Goal: Task Accomplishment & Management: Use online tool/utility

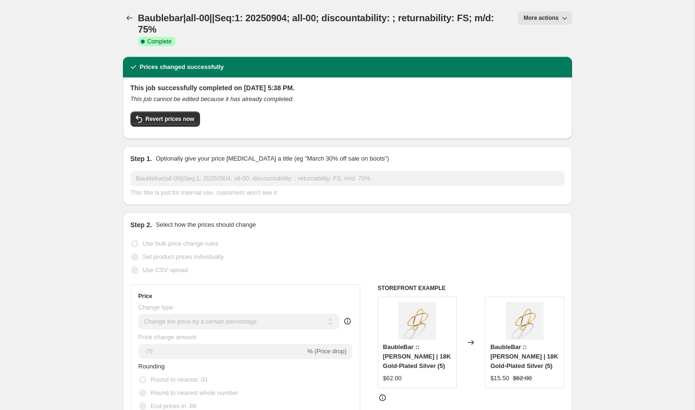
select select "percentage"
select select "vendor"
select select "product_status"
select select "tag"
select select "not_equal"
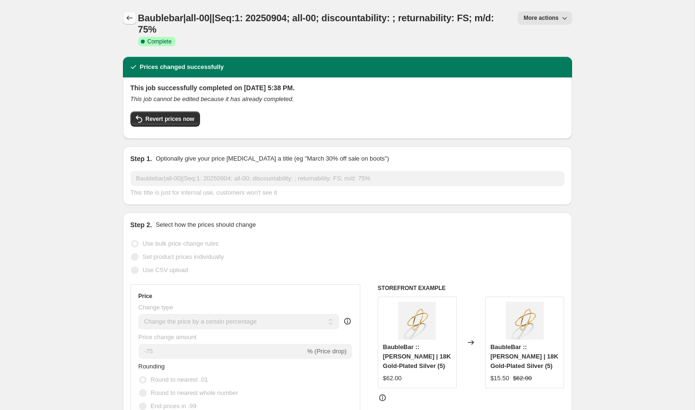
click at [126, 14] on icon "Price change jobs" at bounding box center [129, 17] width 9 height 9
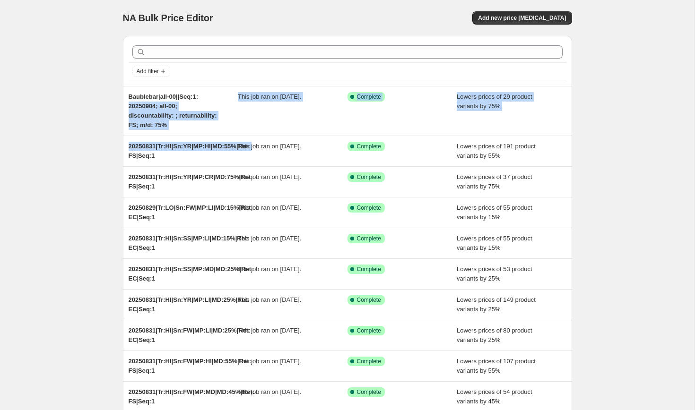
drag, startPoint x: 73, startPoint y: 160, endPoint x: 85, endPoint y: 105, distance: 56.0
click at [85, 105] on div "NA Bulk Price Editor. This page is ready NA Bulk Price Editor Add new price cha…" at bounding box center [347, 253] width 695 height 506
click at [94, 171] on div "NA Bulk Price Editor. This page is ready NA Bulk Price Editor Add new price cha…" at bounding box center [347, 253] width 695 height 506
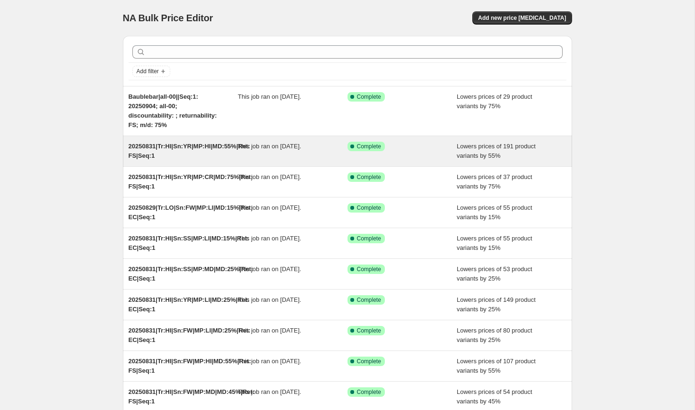
click at [205, 146] on span "20250831|Tr:HI|Sn:YR|MP:HI|MD:55%|Ret: FS|Seq:1" at bounding box center [190, 151] width 122 height 17
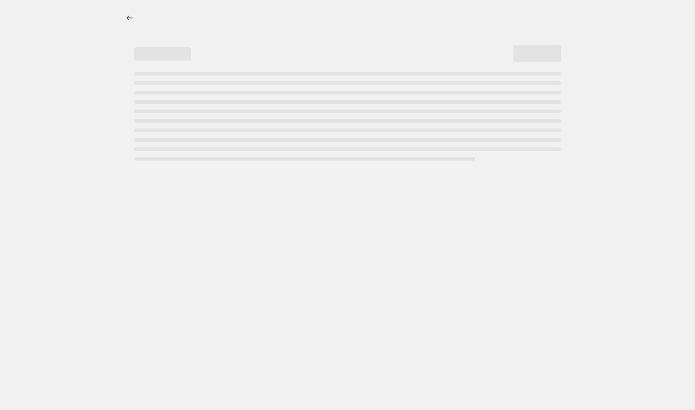
select select "percentage"
select select "collection"
select select "product_status"
select select "tag"
select select "not_equal"
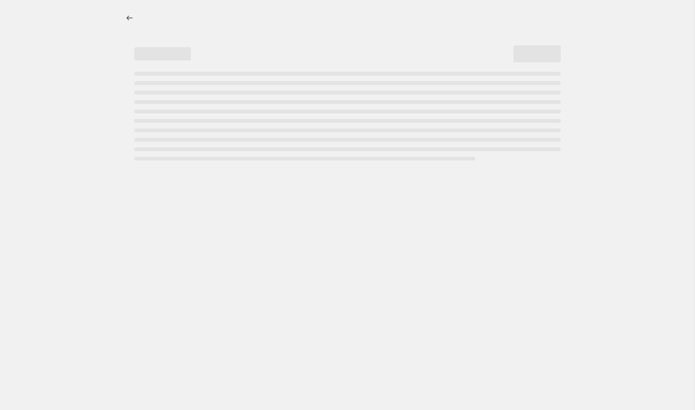
select select "tag"
select select "not_equal"
select select "tag"
select select "not_equal"
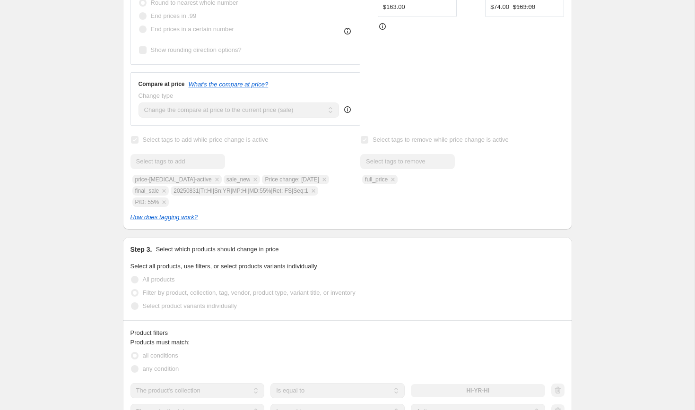
scroll to position [382, 0]
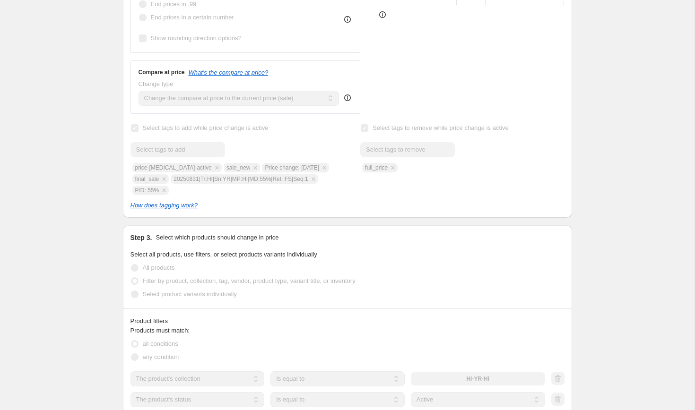
click at [175, 180] on div "Submit price-change-job-active sale_new Price change: 8-31-25 final_sale 202508…" at bounding box center [233, 168] width 204 height 53
drag, startPoint x: 175, startPoint y: 180, endPoint x: 315, endPoint y: 179, distance: 140.0
click at [315, 179] on div "Submit price-change-job-active sale_new Price change: 8-31-25 final_sale 202508…" at bounding box center [233, 168] width 204 height 53
copy span "20250831|Tr:HI|Sn:YR|MP:HI|MD:55%|Ret: FS|Seq:1"
click at [315, 179] on div "Submit price-change-job-active sale_new Price change: 8-31-25 final_sale 202508…" at bounding box center [233, 168] width 204 height 53
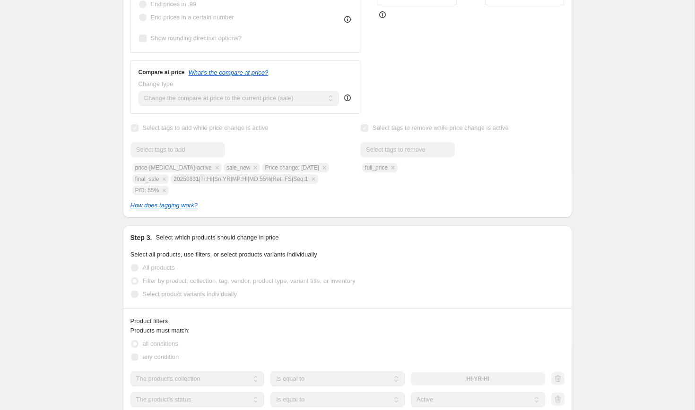
click at [83, 210] on div "20250831|Tr:HI|Sn:YR|MP:HI|MD:55%|Ret: FS|Seq:1. This page is ready 20250831|Tr…" at bounding box center [347, 265] width 695 height 1295
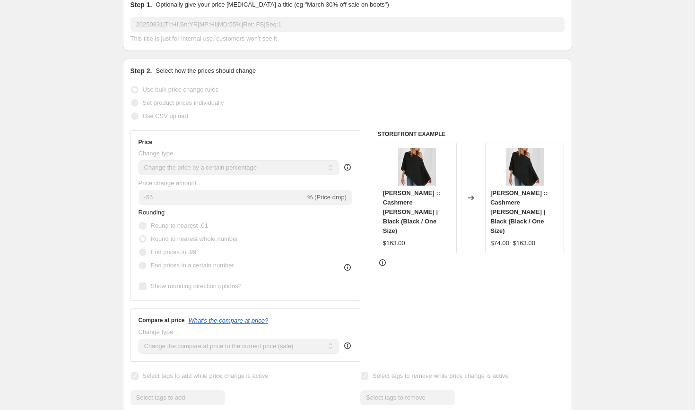
scroll to position [0, 0]
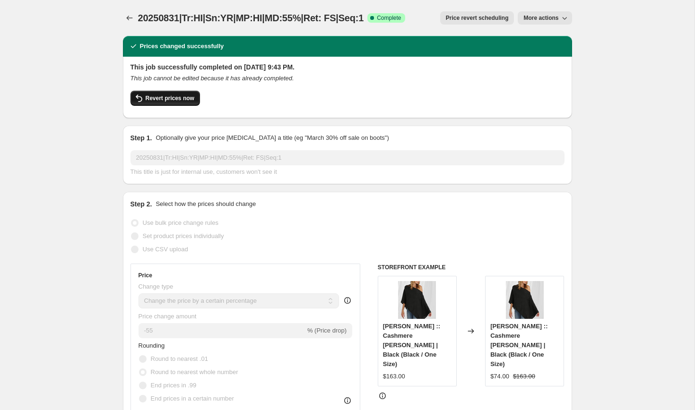
click at [170, 100] on span "Revert prices now" at bounding box center [170, 99] width 49 height 8
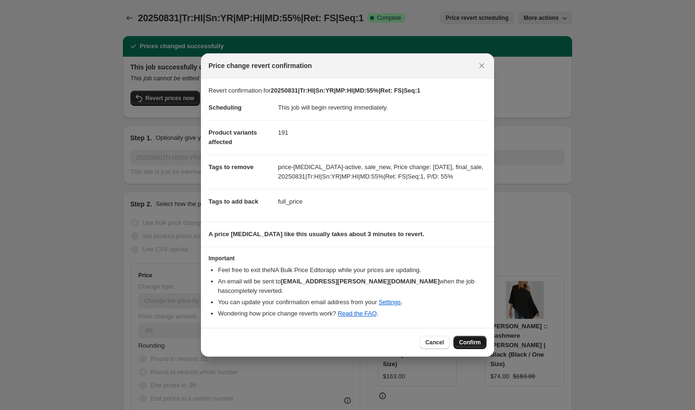
click at [468, 341] on span "Confirm" at bounding box center [470, 343] width 22 height 8
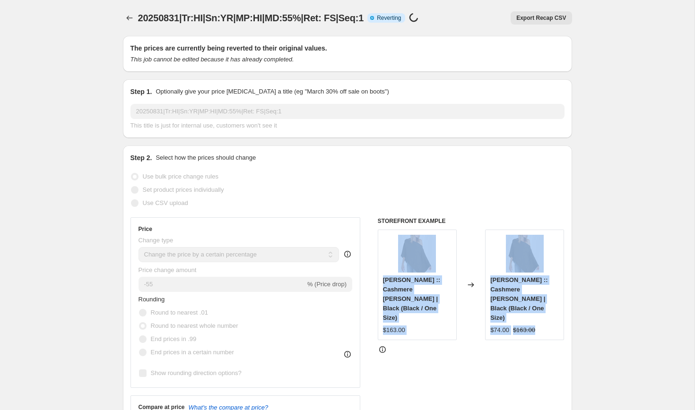
drag, startPoint x: 468, startPoint y: 341, endPoint x: 455, endPoint y: 271, distance: 70.1
click at [455, 271] on div "STOREFRONT EXAMPLE Minnie Rose :: Cashmere Ruana Shawl | Black (Black / One Siz…" at bounding box center [471, 334] width 187 height 232
click at [464, 332] on div "STOREFRONT EXAMPLE Minnie Rose :: Cashmere Ruana Shawl | Black (Black / One Siz…" at bounding box center [471, 334] width 187 height 232
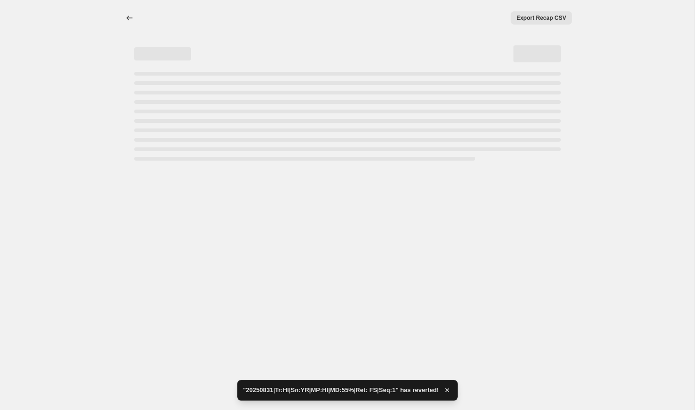
select select "percentage"
select select "collection"
select select "product_status"
select select "tag"
select select "not_equal"
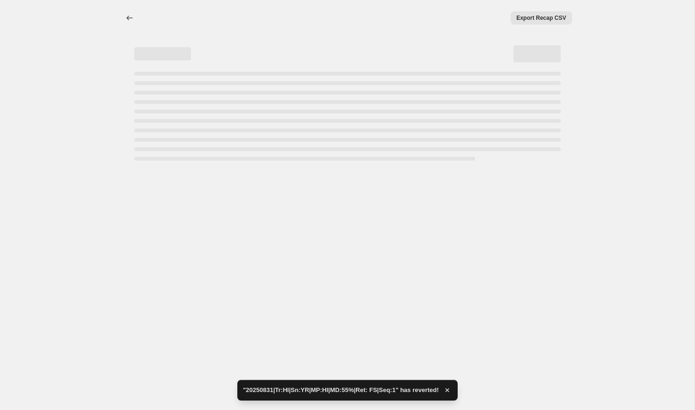
select select "tag"
select select "not_equal"
select select "tag"
select select "not_equal"
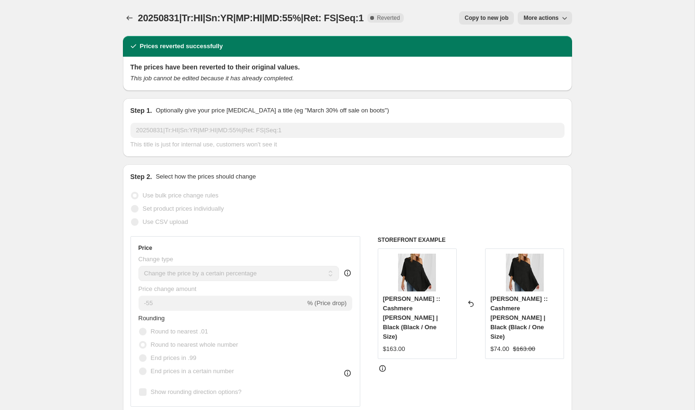
click at [485, 18] on span "Copy to new job" at bounding box center [487, 18] width 44 height 8
select select "percentage"
select select "collection"
select select "product_status"
select select "tag"
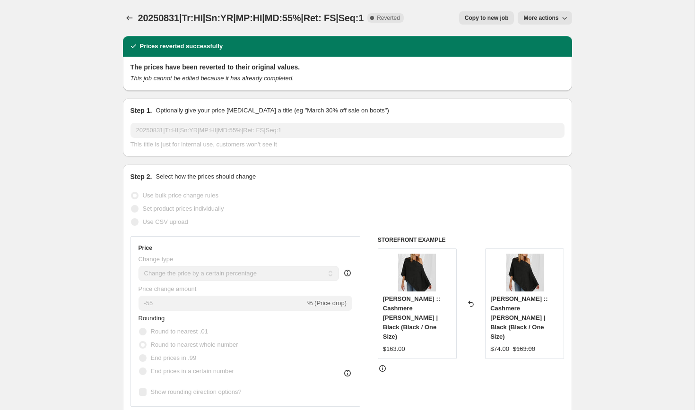
select select "not_equal"
select select "tag"
select select "not_equal"
select select "tag"
select select "not_equal"
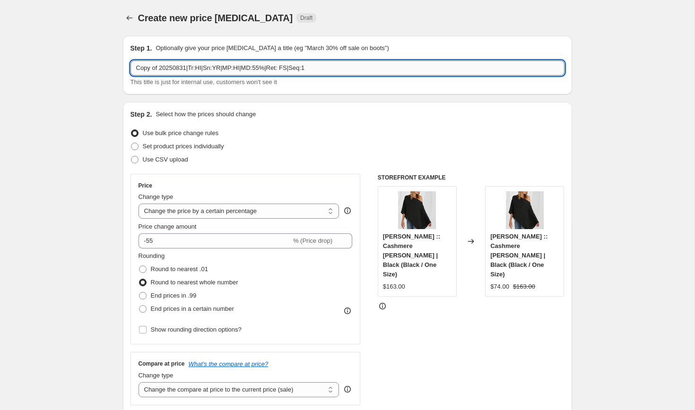
click at [161, 69] on input "Copy of 20250831|Tr:HI|Sn:YR|MP:HI|MD:55%|Ret: FS|Seq:1" at bounding box center [348, 68] width 434 height 15
paste input "20250904|Tr:HI|Sn:YR|MP:HI|MD:40%|Ret: FS|Seq:2"
type input "20250904|Tr:HI|Sn:YR|MP:HI|MD:40%|Ret: FS|Seq:2"
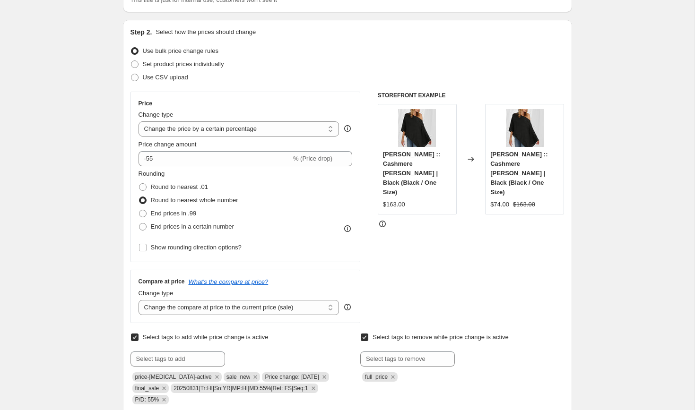
scroll to position [84, 0]
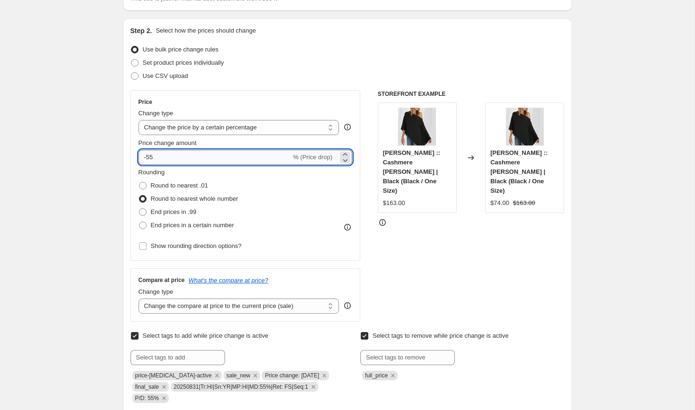
click at [163, 158] on input "-55" at bounding box center [215, 157] width 153 height 15
type input "-5"
type input "-40"
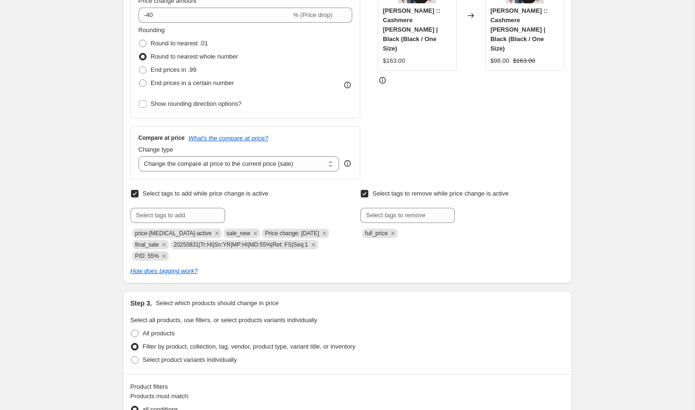
scroll to position [227, 0]
copy span "P/D: 55%"
drag, startPoint x: 135, startPoint y: 255, endPoint x: 159, endPoint y: 256, distance: 24.1
click at [159, 256] on span "P/D: 55%" at bounding box center [147, 255] width 24 height 7
click at [153, 215] on input "text" at bounding box center [178, 214] width 95 height 15
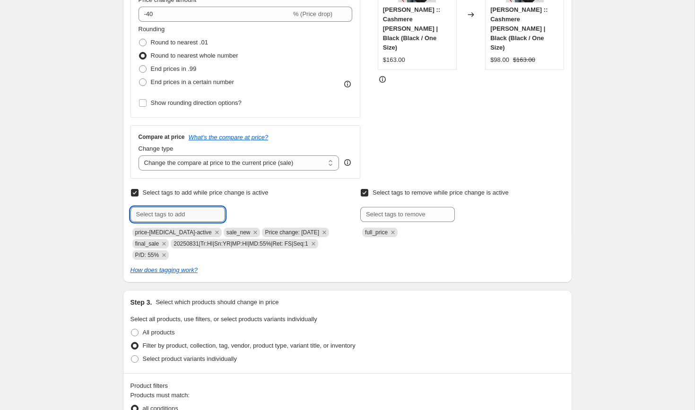
paste input "P/D: 55%"
click at [156, 214] on input "P/D: 55%" at bounding box center [178, 214] width 95 height 15
type input "P/D: 40%"
click at [247, 215] on span "P/D: 40%" at bounding box center [257, 213] width 24 height 7
click at [165, 254] on icon "Remove P/D: 55%" at bounding box center [164, 255] width 9 height 9
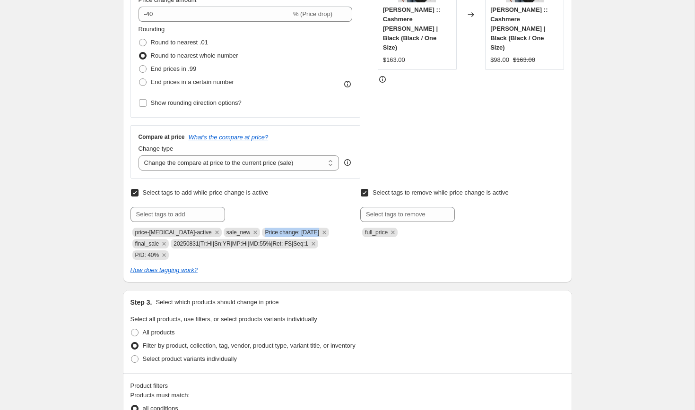
copy span "Price change: 8-31-25"
drag, startPoint x: 256, startPoint y: 232, endPoint x: 317, endPoint y: 233, distance: 61.0
click at [317, 233] on span "Price change: 8-31-25" at bounding box center [295, 232] width 67 height 9
paste input "Price change: 8-31-25"
click at [175, 215] on input "text" at bounding box center [178, 214] width 95 height 15
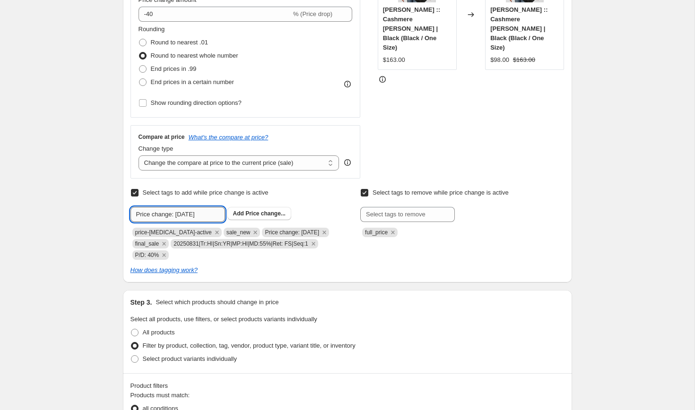
click at [182, 214] on input "Price change: 8-31-25" at bounding box center [178, 214] width 95 height 15
type input "Price change: 9-4-25"
click at [259, 215] on span "Price change..." at bounding box center [265, 213] width 40 height 7
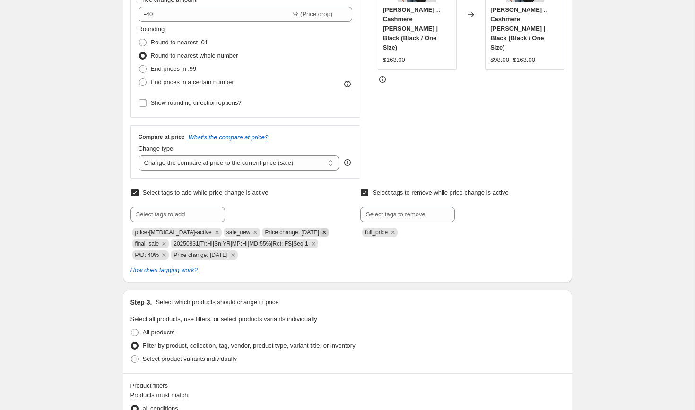
click at [323, 232] on icon "Remove Price change: 8-31-25" at bounding box center [324, 232] width 9 height 9
click at [276, 245] on icon "Remove 20250831|Tr:HI|Sn:YR|MP:HI|MD:55%|Ret: FS|Seq:1" at bounding box center [274, 243] width 3 height 3
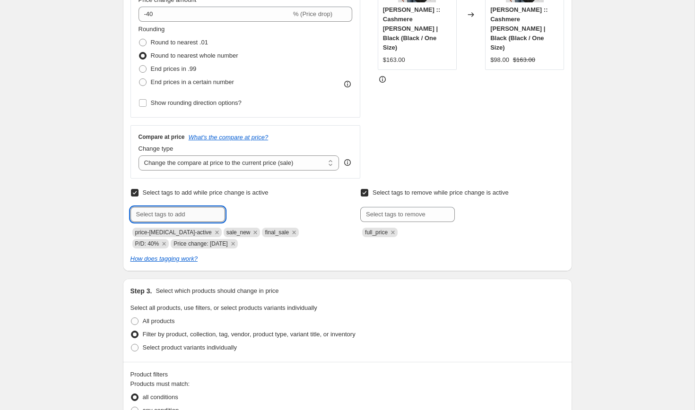
click at [150, 218] on input "text" at bounding box center [178, 214] width 95 height 15
paste input "20250904|Tr:HI|Sn:YR|MP:HI|MD:40%|Ret: FS|Seq:2"
type input "20250904|Tr:HI|Sn:YR|MP:HI|MD:40%|Ret: FS|Seq:2"
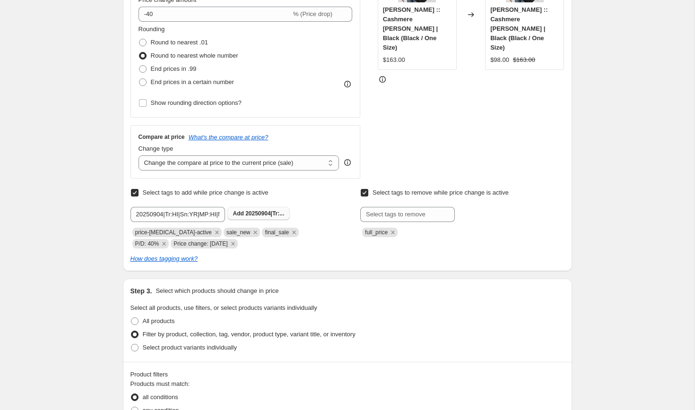
click at [256, 214] on span "20250904|Tr:..." at bounding box center [264, 213] width 39 height 7
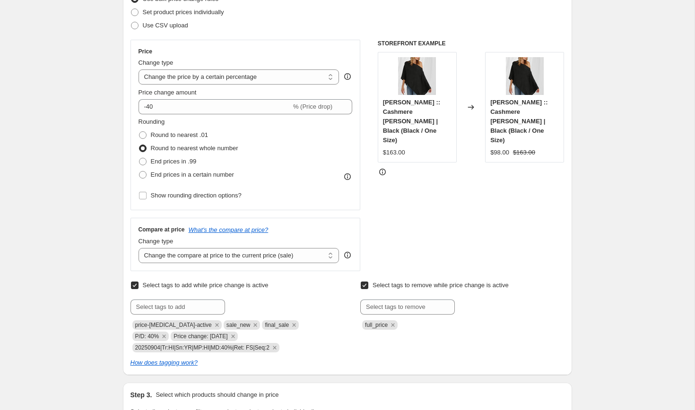
scroll to position [115, 0]
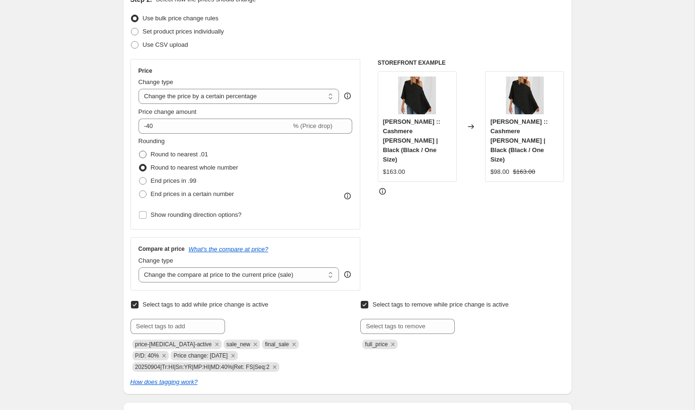
click at [143, 154] on span at bounding box center [143, 155] width 8 height 8
click at [140, 151] on input "Round to nearest .01" at bounding box center [139, 151] width 0 height 0
radio input "true"
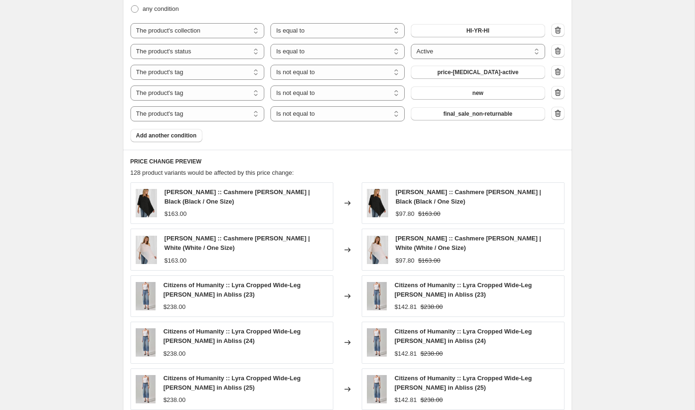
scroll to position [815, 0]
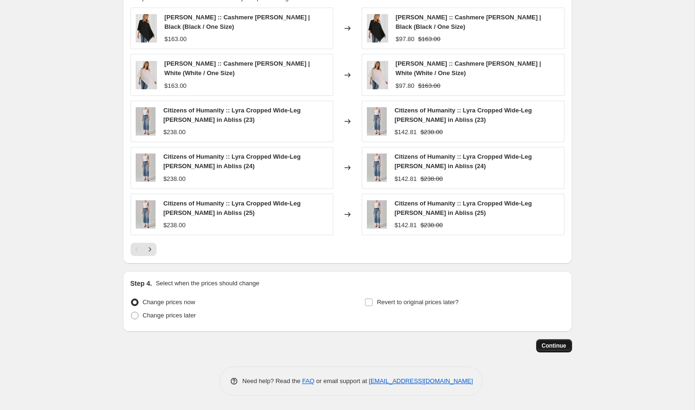
click at [554, 346] on span "Continue" at bounding box center [554, 346] width 25 height 8
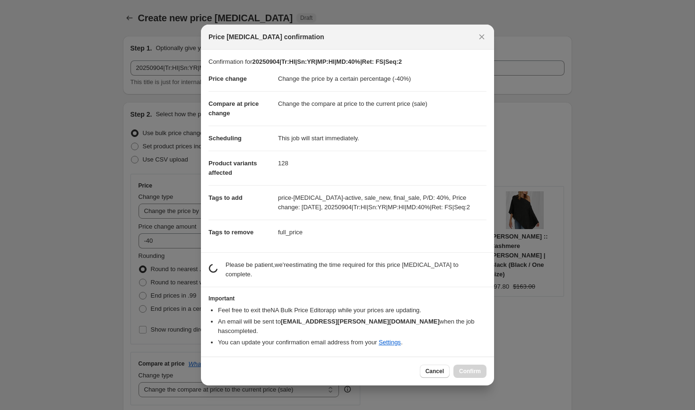
scroll to position [0, 0]
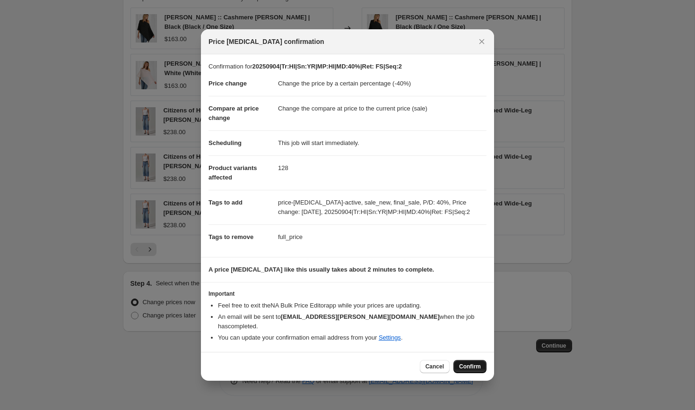
click at [465, 363] on span "Confirm" at bounding box center [470, 367] width 22 height 8
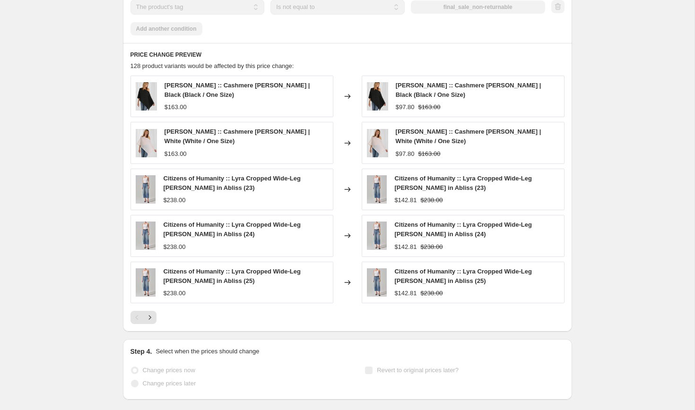
scroll to position [840, 0]
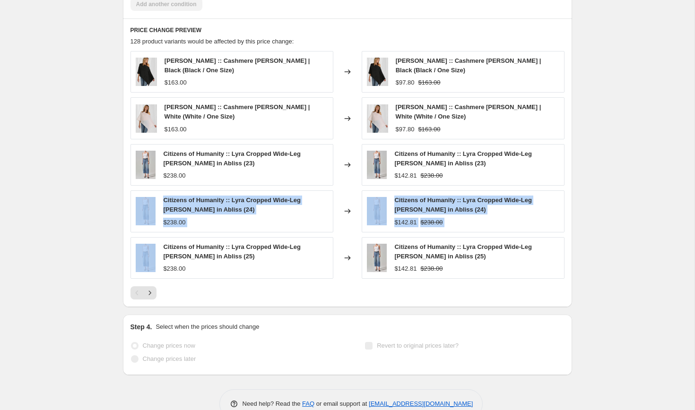
drag, startPoint x: 60, startPoint y: 268, endPoint x: 59, endPoint y: 227, distance: 41.2
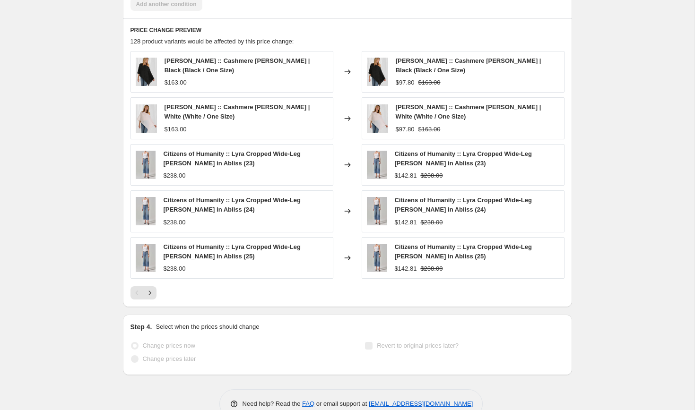
select select "percentage"
select select "collection"
select select "product_status"
select select "tag"
select select "not_equal"
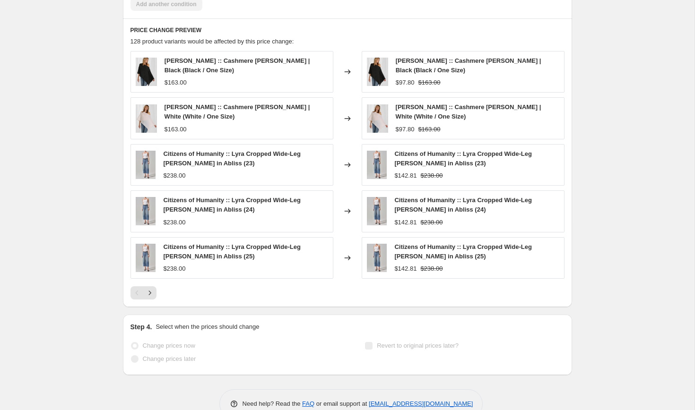
select select "tag"
select select "not_equal"
select select "tag"
select select "not_equal"
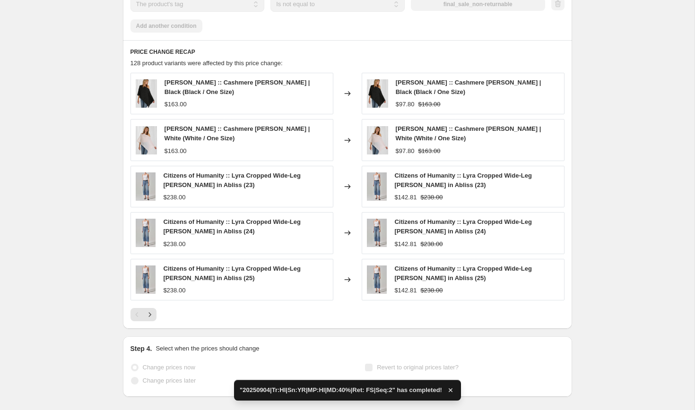
scroll to position [0, 0]
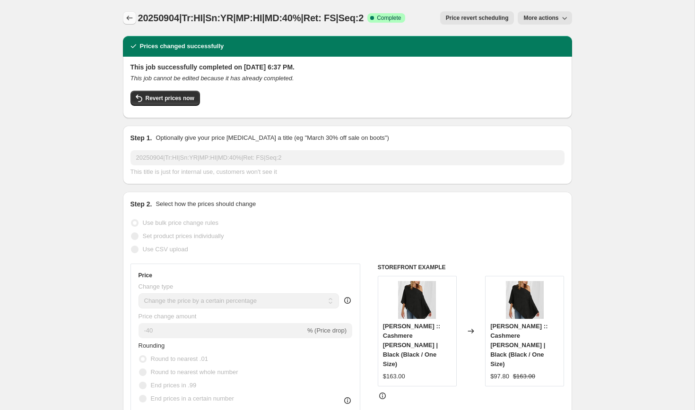
click at [129, 19] on icon "Price change jobs" at bounding box center [129, 17] width 9 height 9
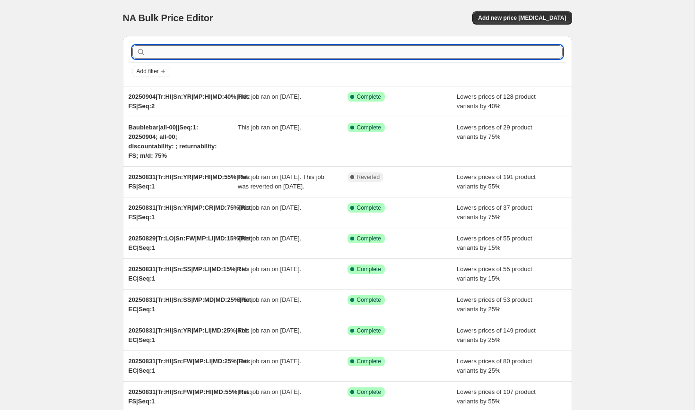
click at [168, 56] on input "text" at bounding box center [355, 51] width 415 height 13
paste input "20250831|Tr:HI|Sn:YR|MP:LI|MD:25%|Ret: EC|Seq:1"
type input "20250831|Tr:HI|Sn:YR|MP:LI|MD:25%|Ret: EC|Seq:1"
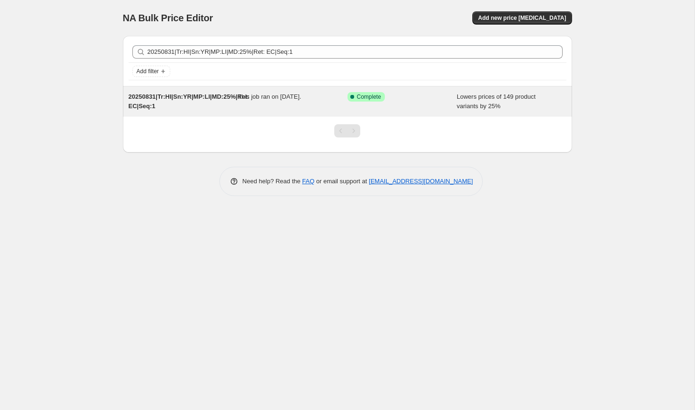
click at [219, 98] on span "20250831|Tr:HI|Sn:YR|MP:LI|MD:25%|Ret: EC|Seq:1" at bounding box center [189, 101] width 121 height 17
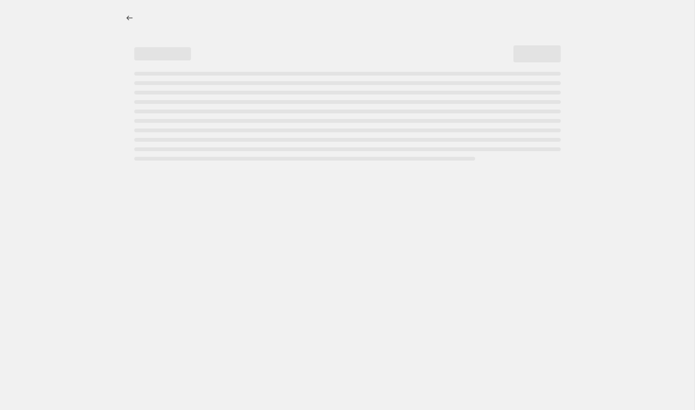
select select "percentage"
select select "collection"
select select "product_status"
select select "tag"
select select "not_equal"
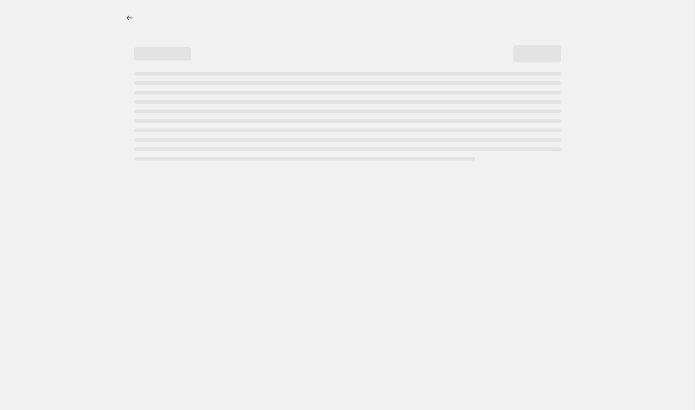
select select "tag"
select select "not_equal"
select select "tag"
select select "not_equal"
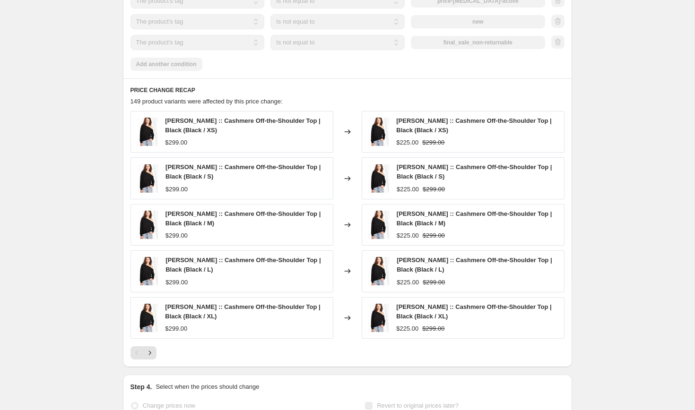
scroll to position [884, 0]
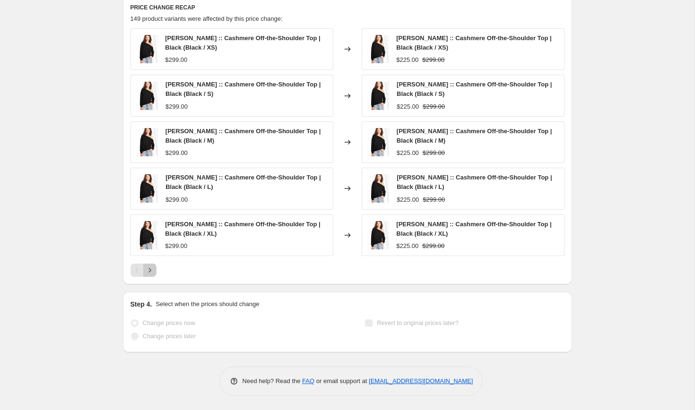
click at [150, 271] on icon "Next" at bounding box center [149, 270] width 2 height 4
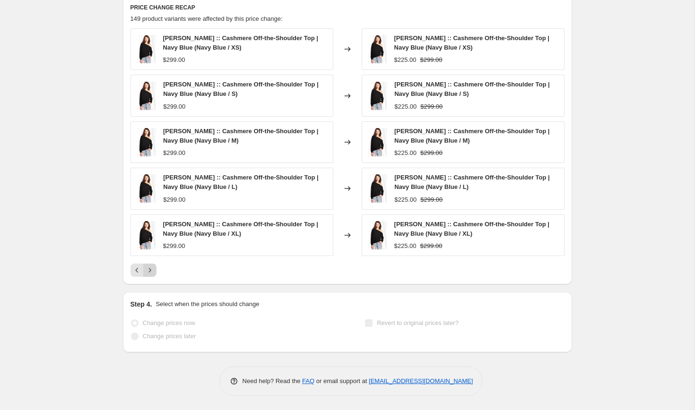
click at [150, 271] on icon "Next" at bounding box center [149, 270] width 2 height 4
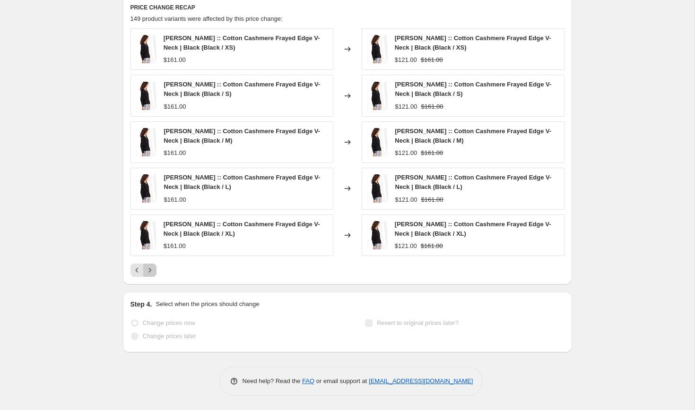
click at [150, 271] on icon "Next" at bounding box center [149, 270] width 2 height 4
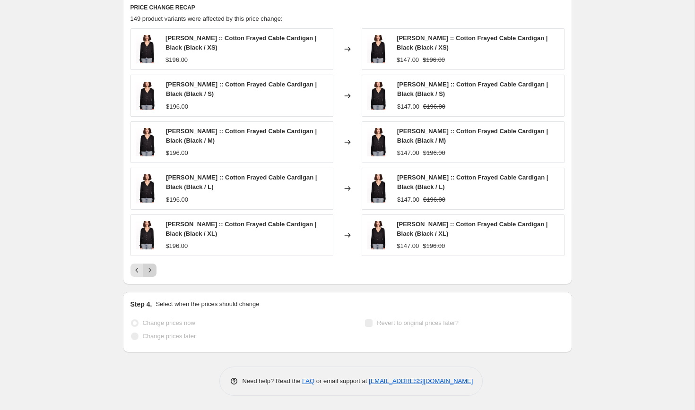
click at [150, 271] on icon "Next" at bounding box center [149, 270] width 2 height 4
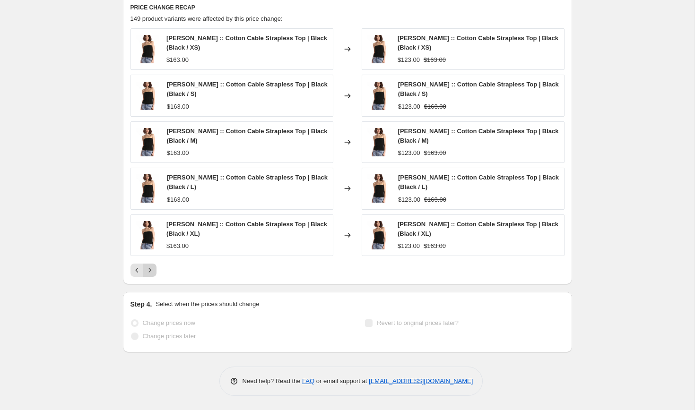
click at [150, 271] on icon "Next" at bounding box center [149, 270] width 2 height 4
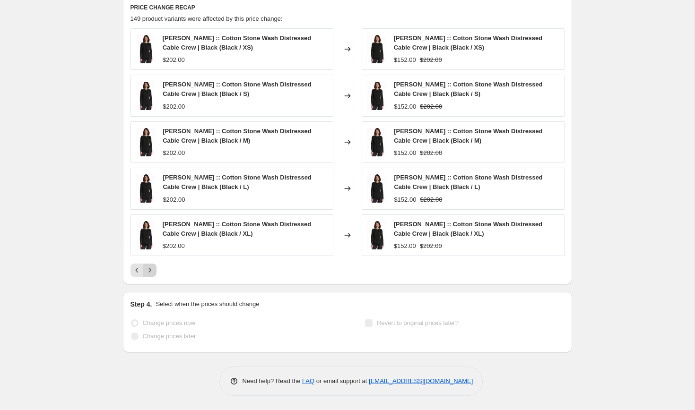
click at [150, 271] on icon "Next" at bounding box center [149, 270] width 2 height 4
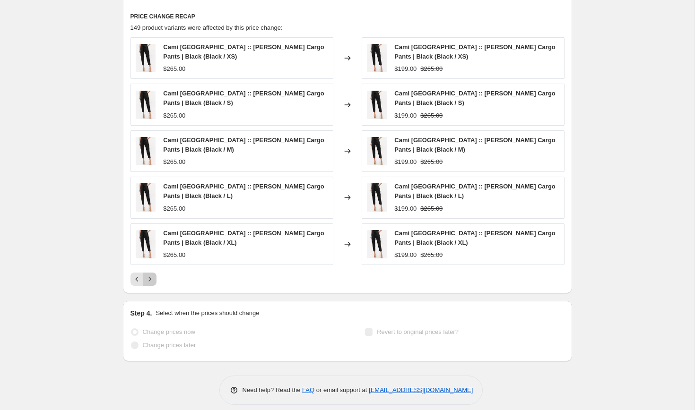
click at [150, 277] on icon "Next" at bounding box center [149, 279] width 2 height 4
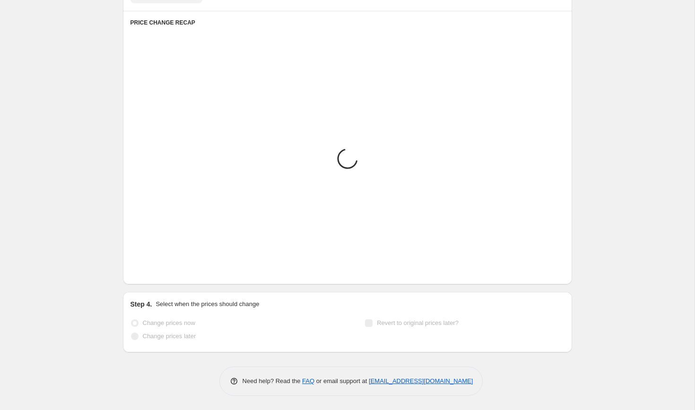
scroll to position [875, 0]
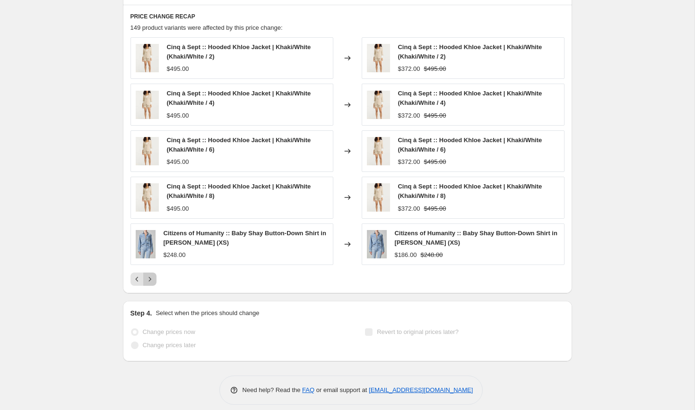
click at [149, 278] on icon "Next" at bounding box center [149, 279] width 2 height 4
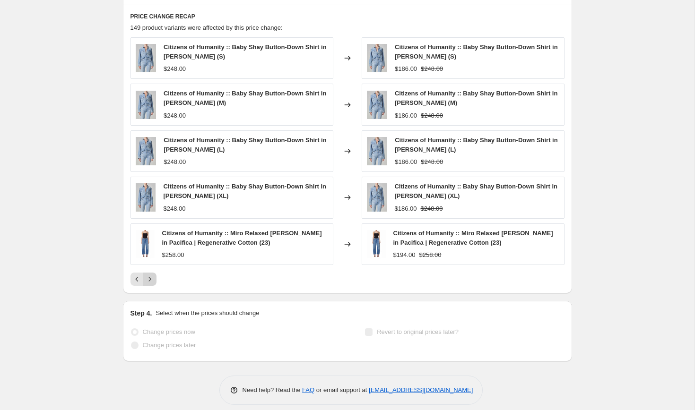
click at [149, 278] on icon "Next" at bounding box center [149, 279] width 2 height 4
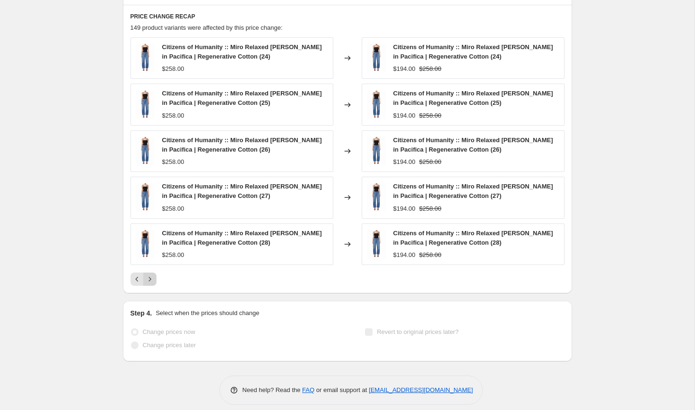
click at [149, 278] on icon "Next" at bounding box center [149, 279] width 2 height 4
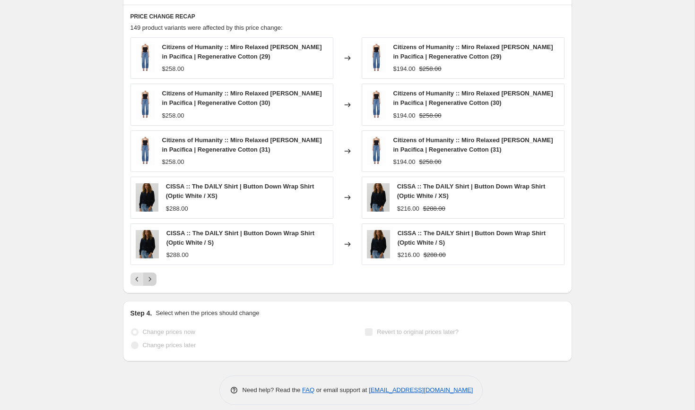
click at [149, 278] on icon "Next" at bounding box center [149, 279] width 2 height 4
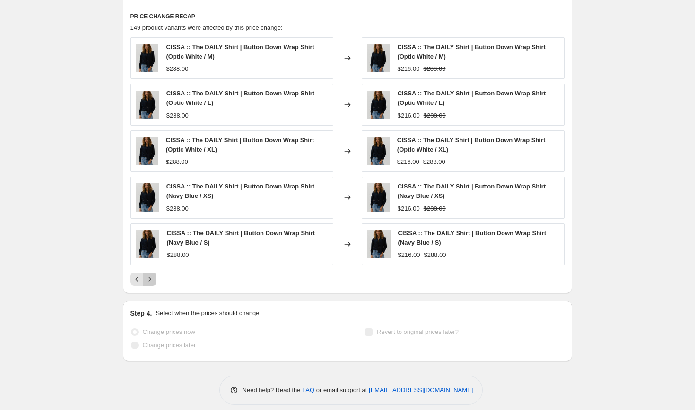
click at [149, 278] on icon "Next" at bounding box center [149, 279] width 2 height 4
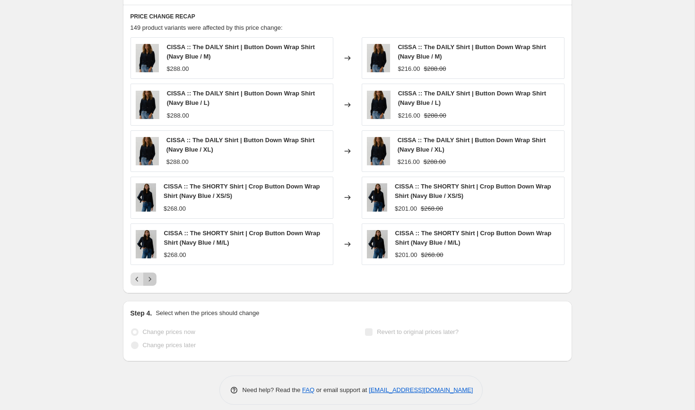
click at [149, 278] on icon "Next" at bounding box center [149, 279] width 2 height 4
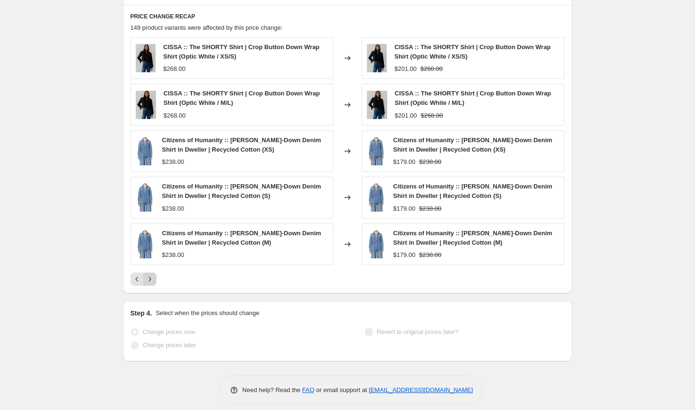
click at [149, 278] on icon "Next" at bounding box center [149, 279] width 2 height 4
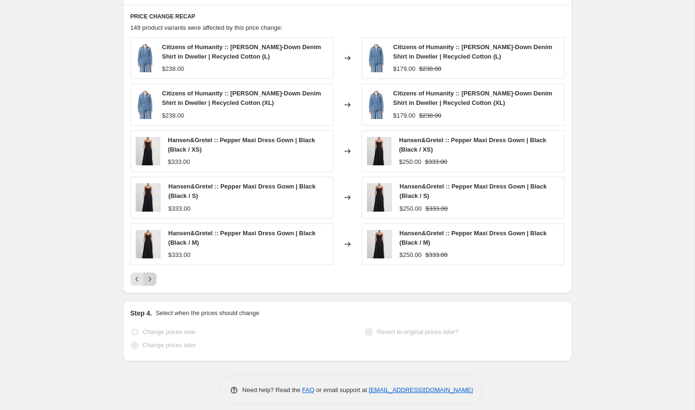
click at [149, 278] on icon "Next" at bounding box center [149, 279] width 2 height 4
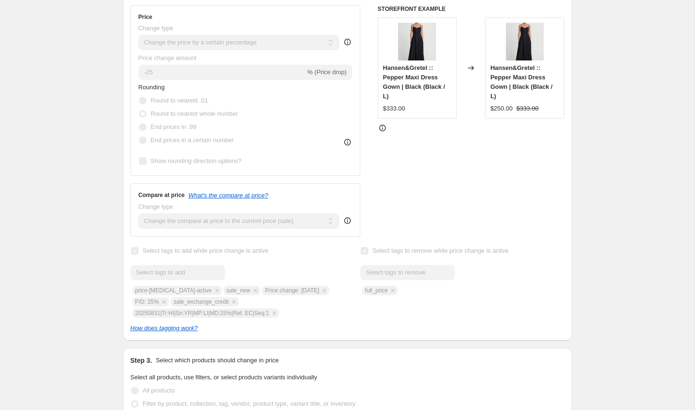
scroll to position [0, 0]
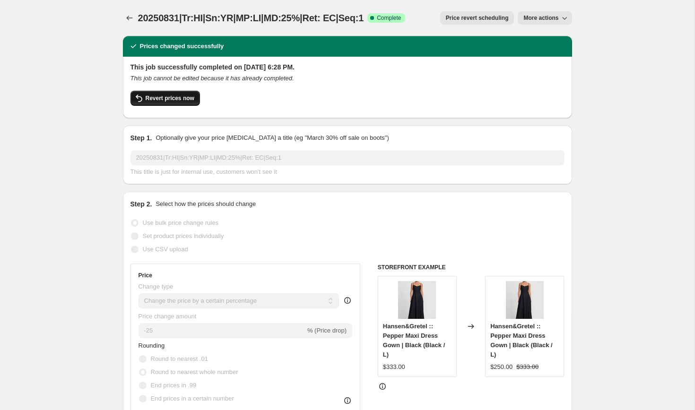
click at [174, 101] on span "Revert prices now" at bounding box center [170, 99] width 49 height 8
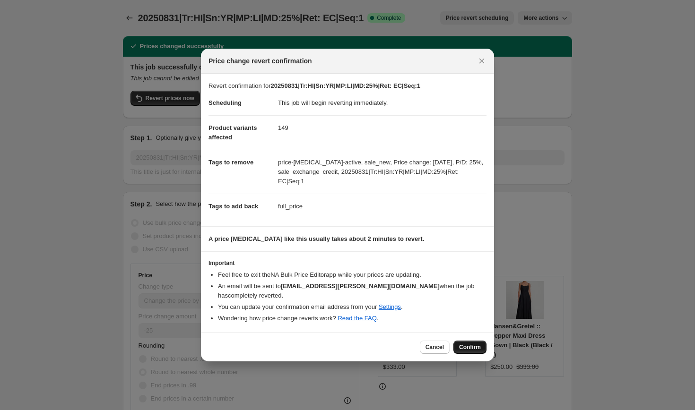
click at [470, 344] on span "Confirm" at bounding box center [470, 348] width 22 height 8
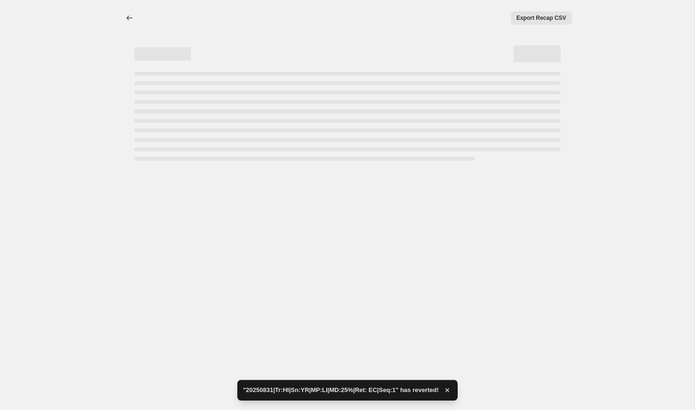
select select "percentage"
select select "collection"
select select "product_status"
select select "tag"
select select "not_equal"
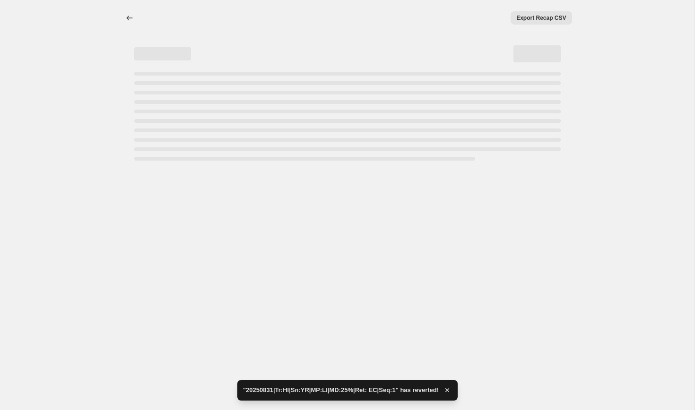
select select "tag"
select select "not_equal"
select select "tag"
select select "not_equal"
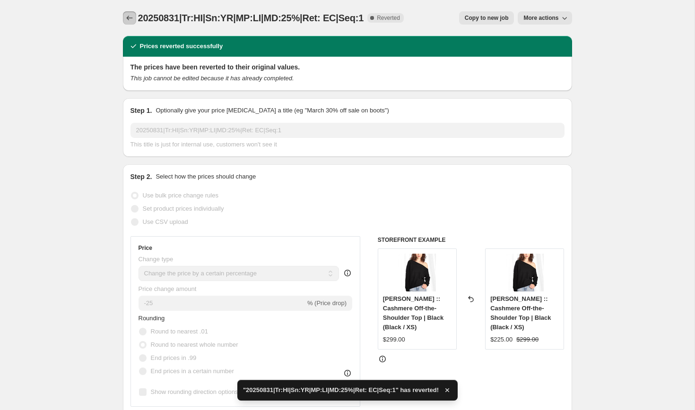
click at [132, 17] on icon "Price change jobs" at bounding box center [129, 17] width 9 height 9
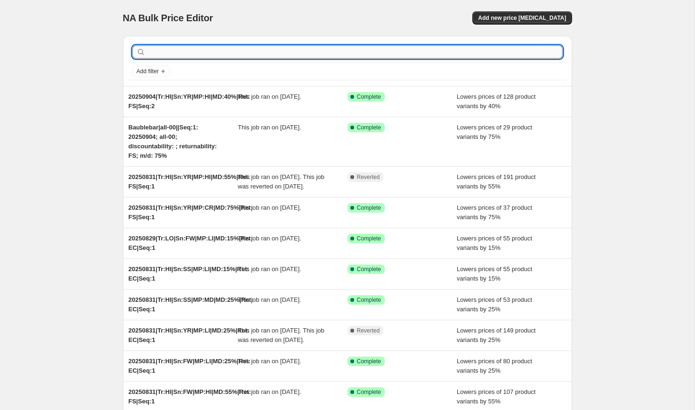
click at [179, 57] on input "text" at bounding box center [355, 51] width 415 height 13
paste input "20250831|Tr:HI|Sn:FW|MP:LI|MD:25%|Ret: EC|Seq:1"
type input "20250831|Tr:HI|Sn:FW|MP:LI|MD:25%|Ret: EC|Seq:1"
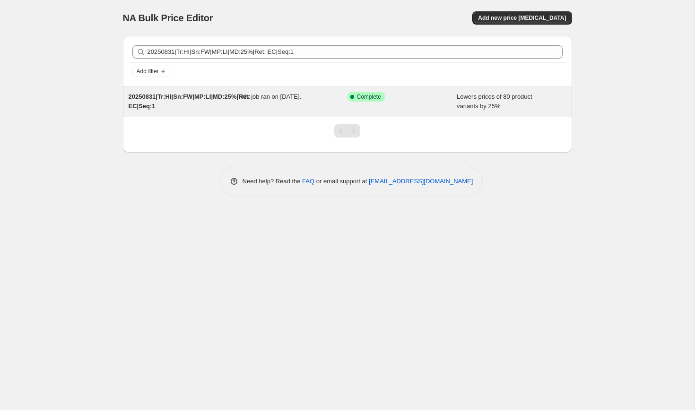
click at [268, 96] on span "This job ran on [DATE]." at bounding box center [269, 96] width 63 height 7
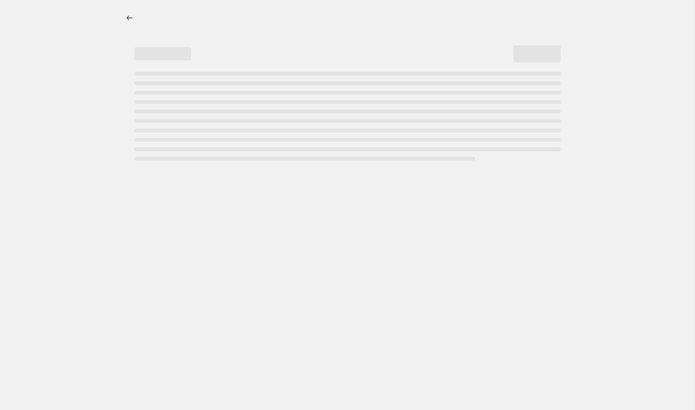
select select "percentage"
select select "collection"
select select "product_status"
select select "tag"
select select "not_equal"
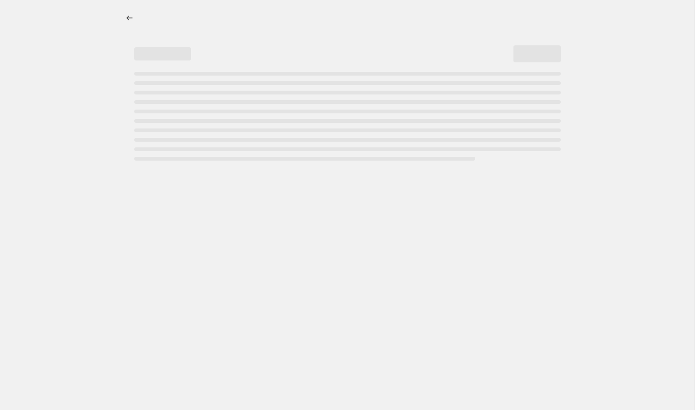
select select "tag"
select select "not_equal"
select select "tag"
select select "not_equal"
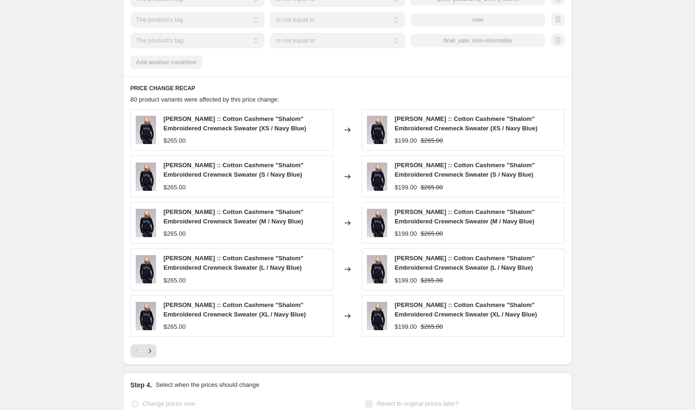
scroll to position [876, 0]
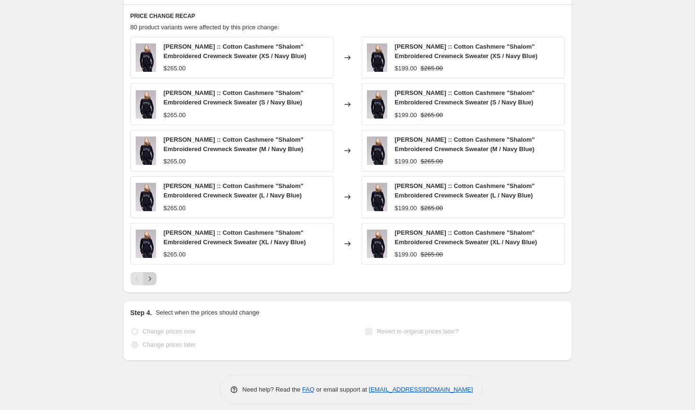
click at [151, 275] on icon "Next" at bounding box center [149, 278] width 9 height 9
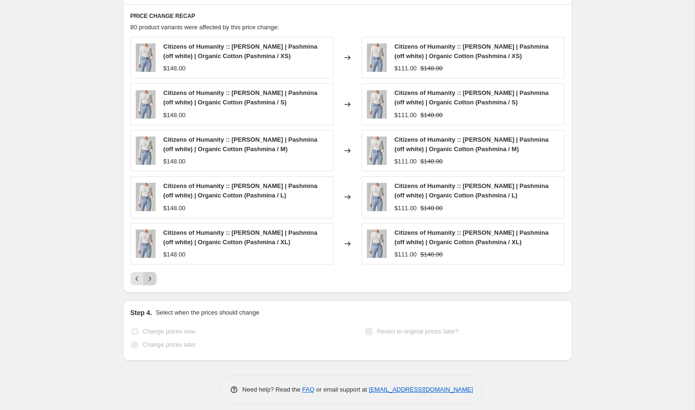
click at [151, 282] on icon "Next" at bounding box center [149, 278] width 9 height 9
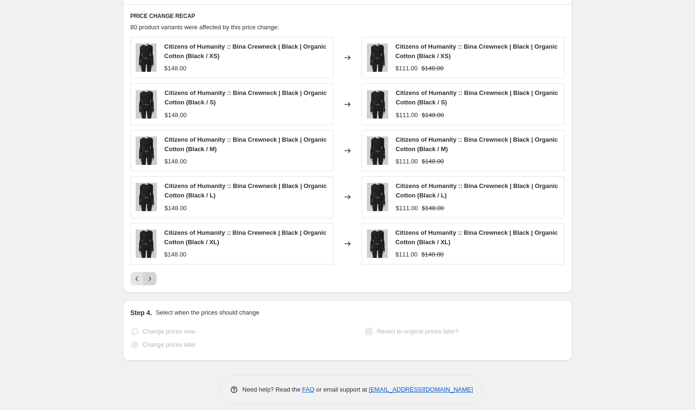
click at [151, 282] on icon "Next" at bounding box center [149, 278] width 9 height 9
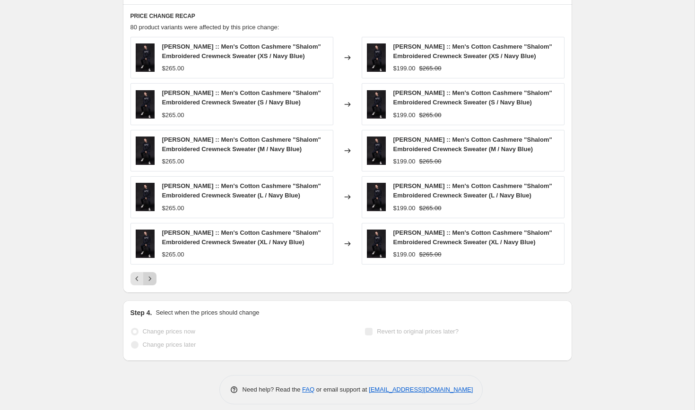
click at [151, 282] on icon "Next" at bounding box center [149, 278] width 9 height 9
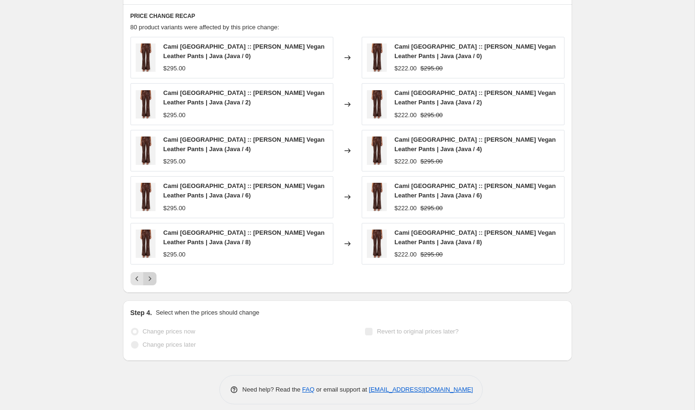
click at [151, 282] on icon "Next" at bounding box center [149, 278] width 9 height 9
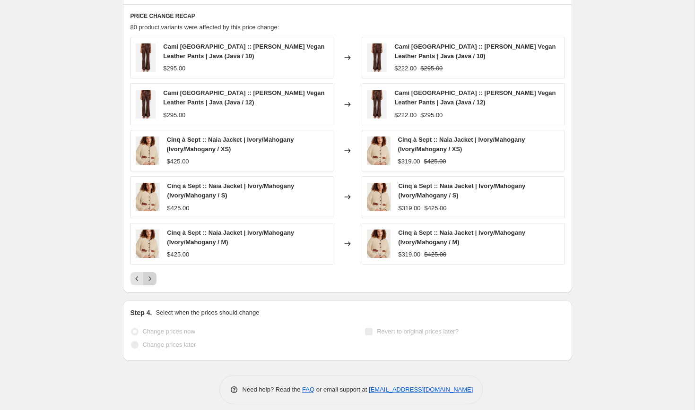
click at [151, 282] on icon "Next" at bounding box center [149, 278] width 9 height 9
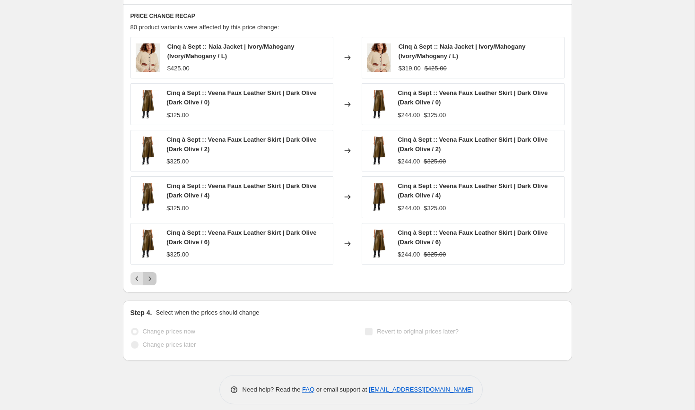
click at [151, 282] on icon "Next" at bounding box center [149, 278] width 9 height 9
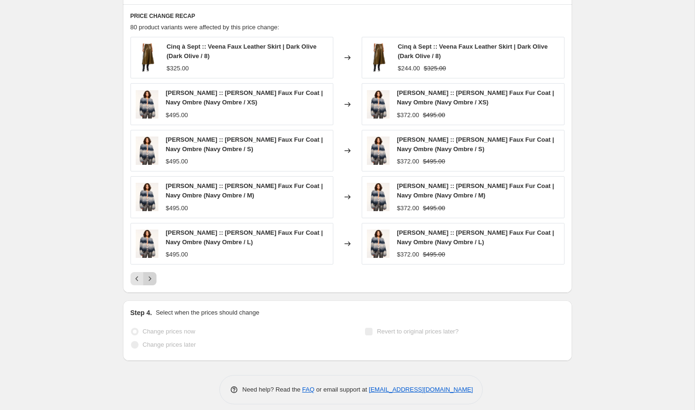
click at [151, 282] on icon "Next" at bounding box center [149, 278] width 9 height 9
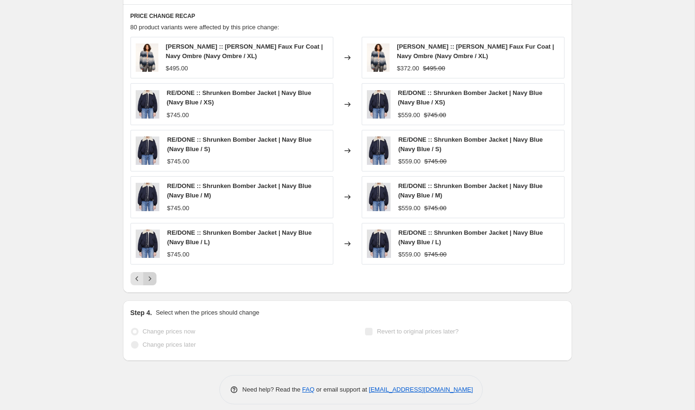
click at [151, 282] on icon "Next" at bounding box center [149, 278] width 9 height 9
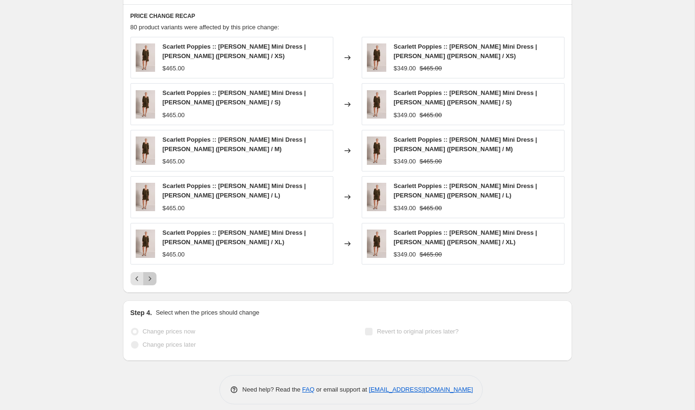
click at [151, 282] on icon "Next" at bounding box center [149, 278] width 9 height 9
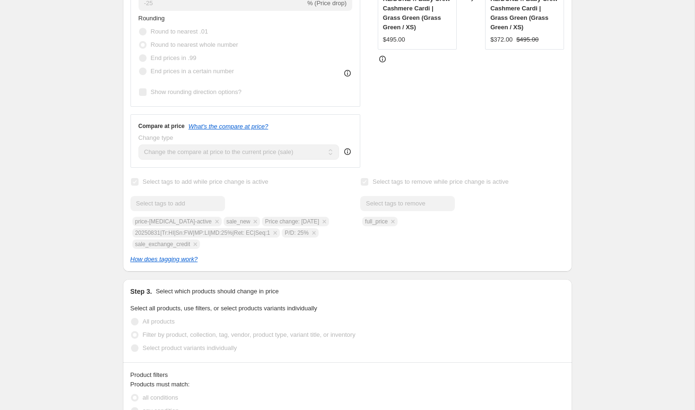
scroll to position [0, 0]
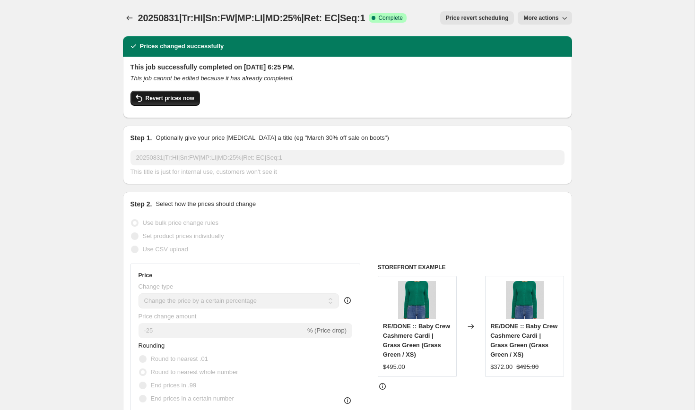
click at [160, 98] on span "Revert prices now" at bounding box center [170, 99] width 49 height 8
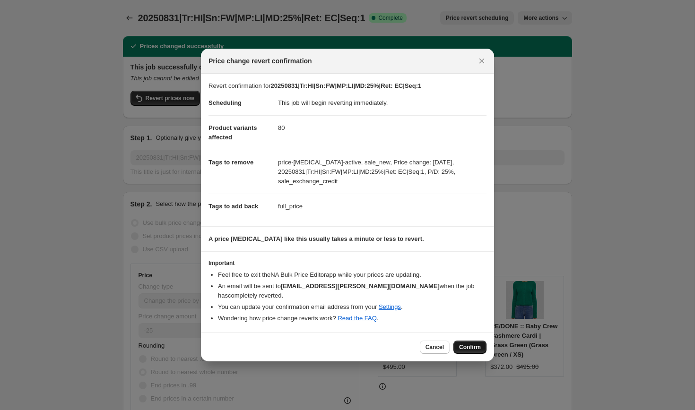
click at [472, 344] on span "Confirm" at bounding box center [470, 348] width 22 height 8
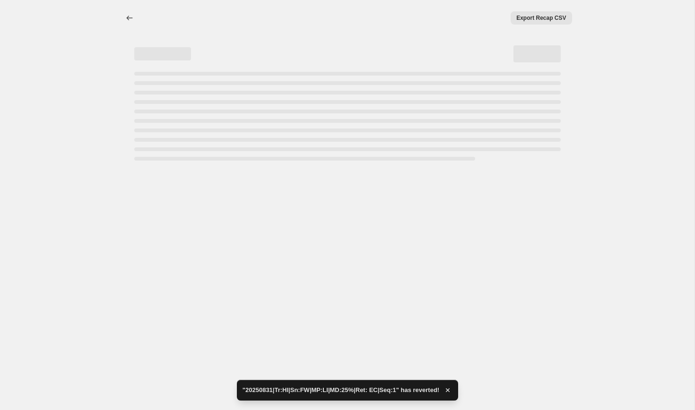
select select "percentage"
select select "collection"
select select "product_status"
select select "tag"
select select "not_equal"
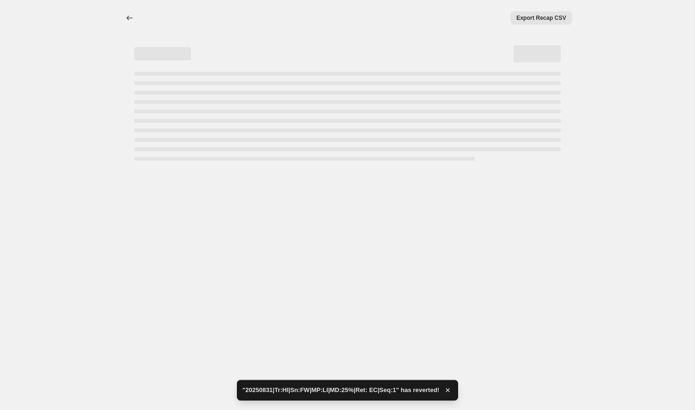
select select "tag"
select select "not_equal"
select select "tag"
select select "not_equal"
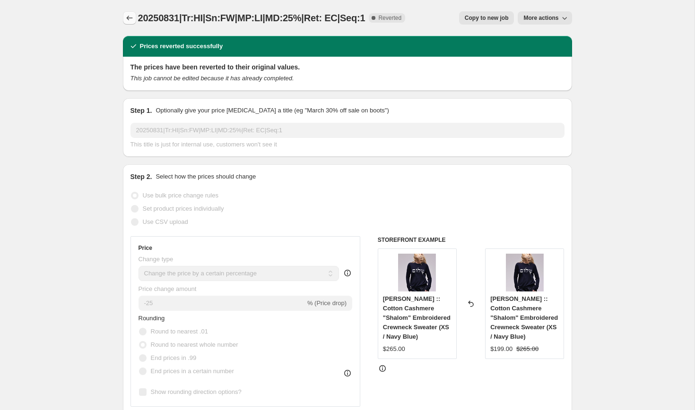
click at [127, 21] on icon "Price change jobs" at bounding box center [129, 17] width 9 height 9
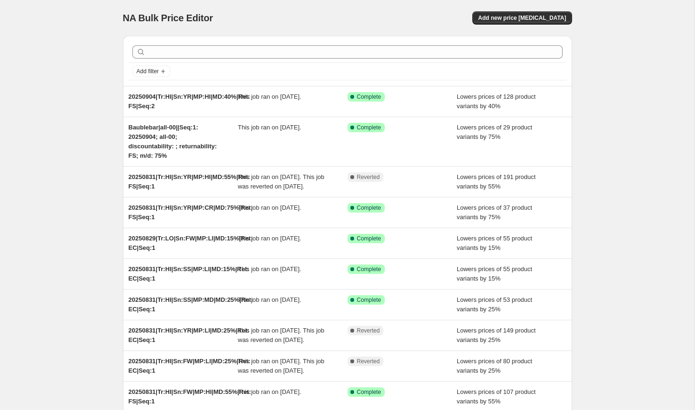
click at [86, 171] on div "NA Bulk Price Editor. This page is ready NA Bulk Price Editor Add new price cha…" at bounding box center [347, 253] width 695 height 506
